Goal: Information Seeking & Learning: Learn about a topic

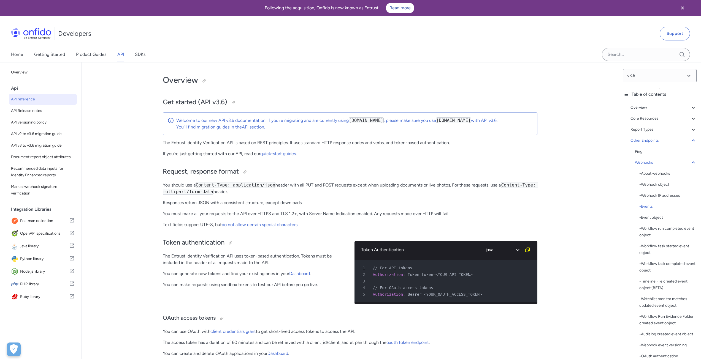
select select "java"
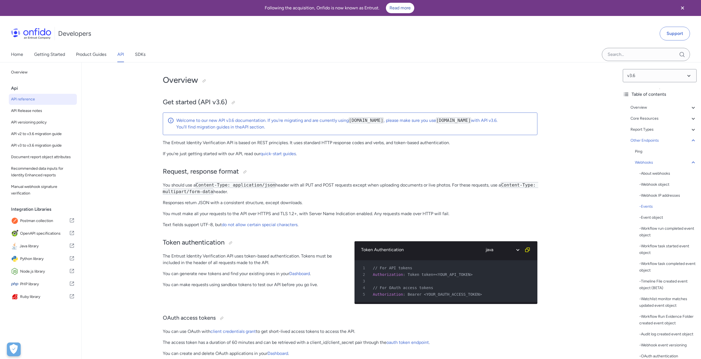
select select "java"
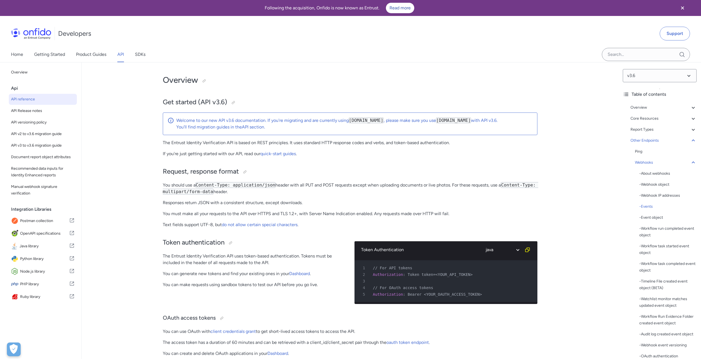
select select "java"
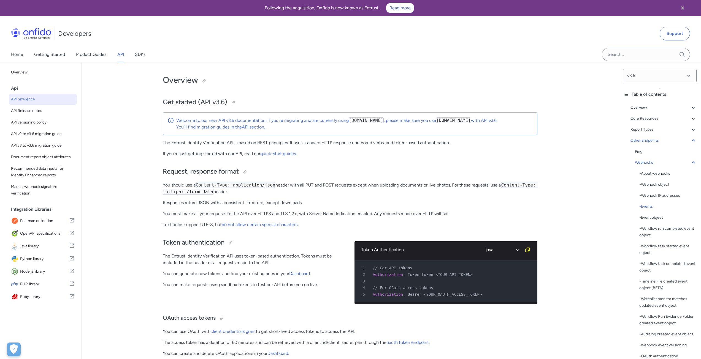
select select "java"
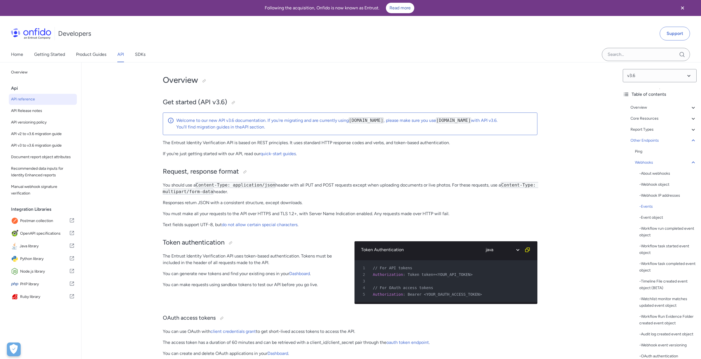
select select "java"
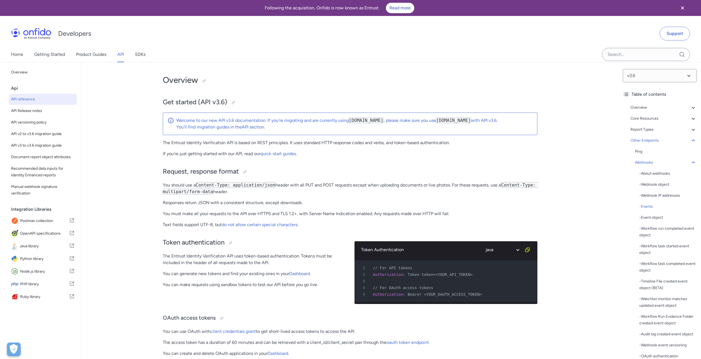
select select "java"
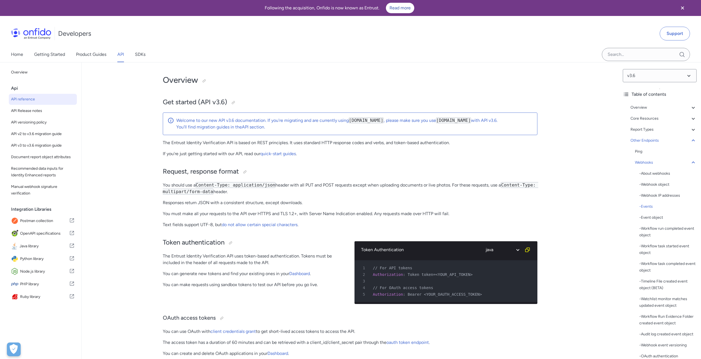
select select "java"
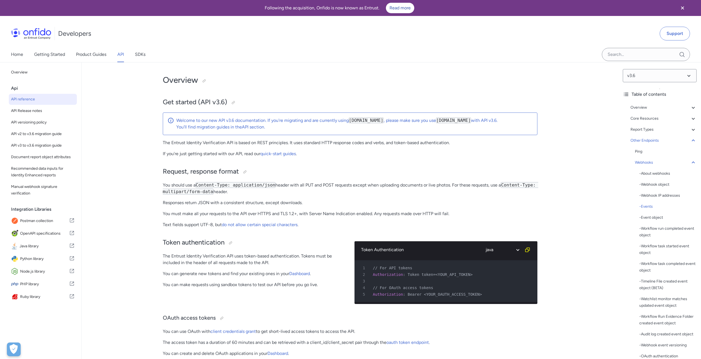
select select "java"
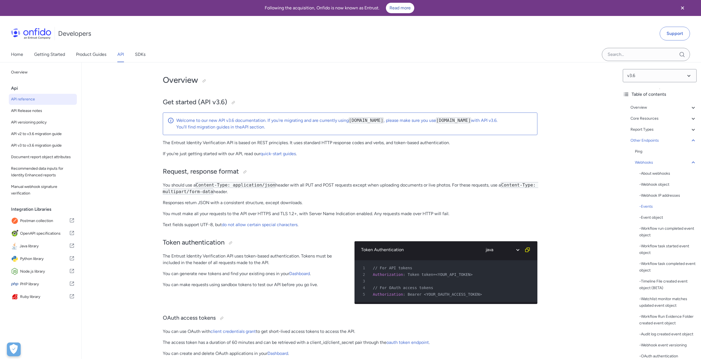
select select "java"
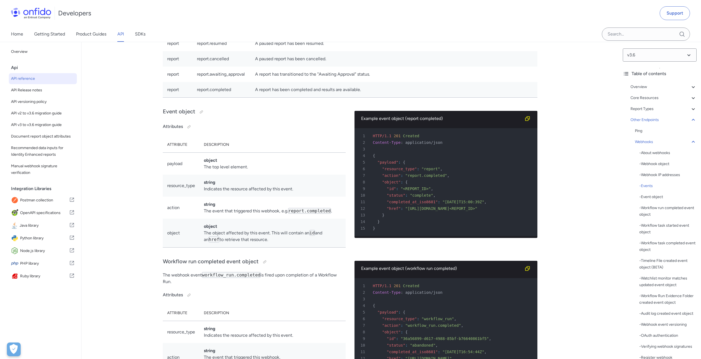
scroll to position [41418, 0]
